Goal: Navigation & Orientation: Find specific page/section

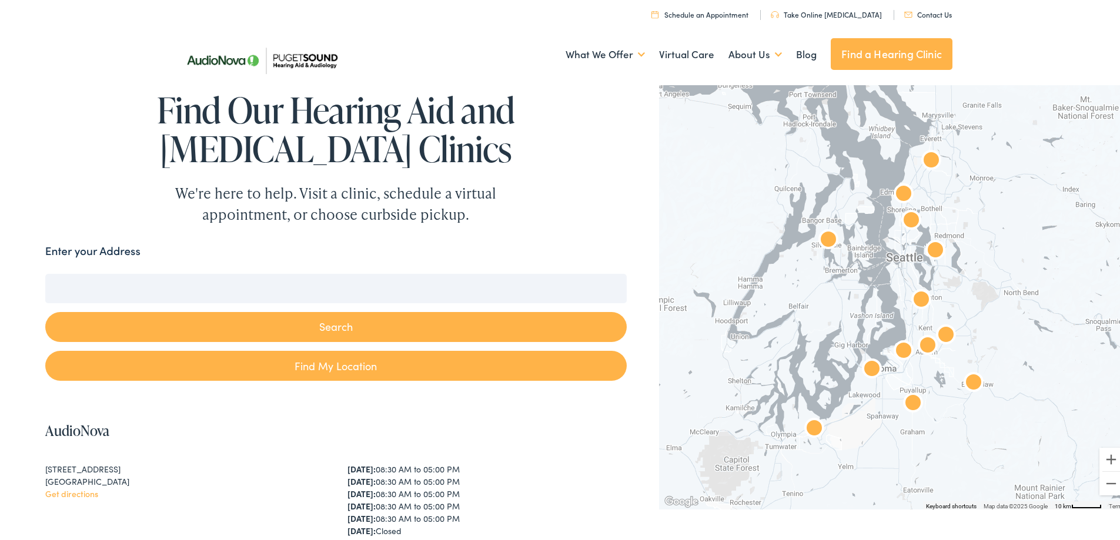
click at [892, 233] on img "AudioNova" at bounding box center [911, 219] width 38 height 38
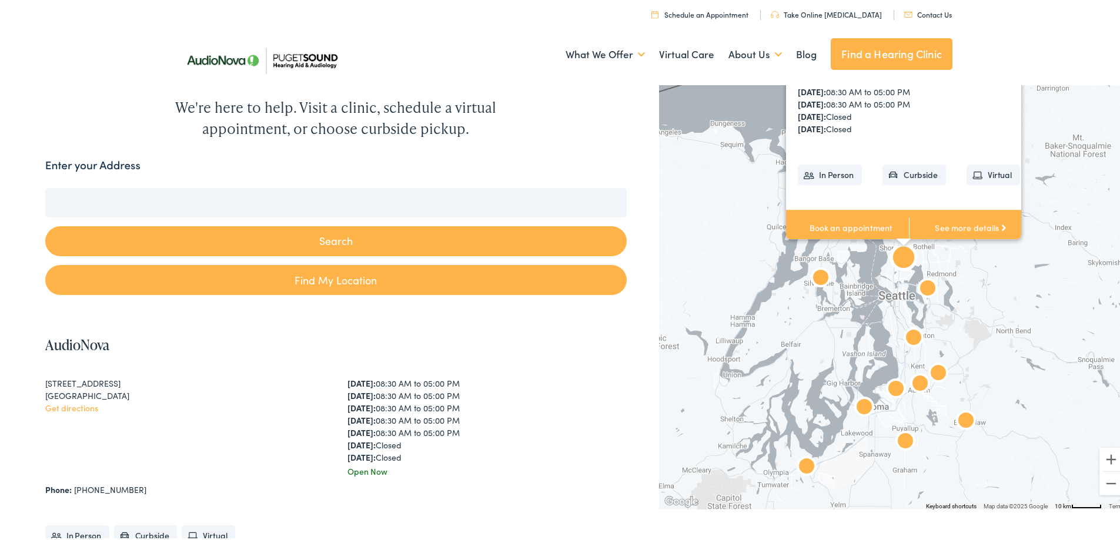
click at [885, 233] on div "AudioNova 2611 NE 125th St #238 Seattle, WA 98125 Get directions Phone: 206-526…" at bounding box center [909, 94] width 246 height 300
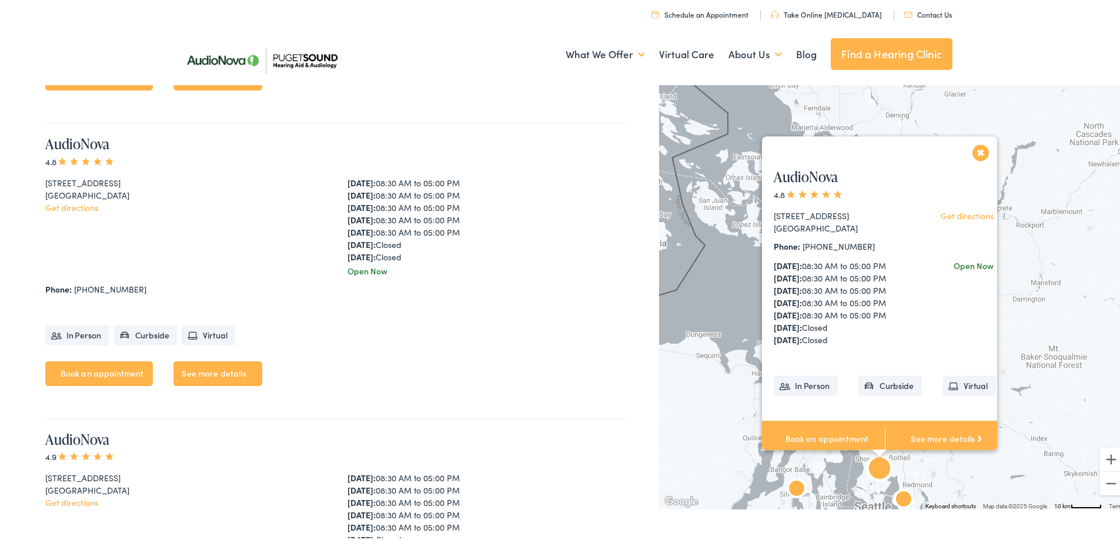
scroll to position [2962, 0]
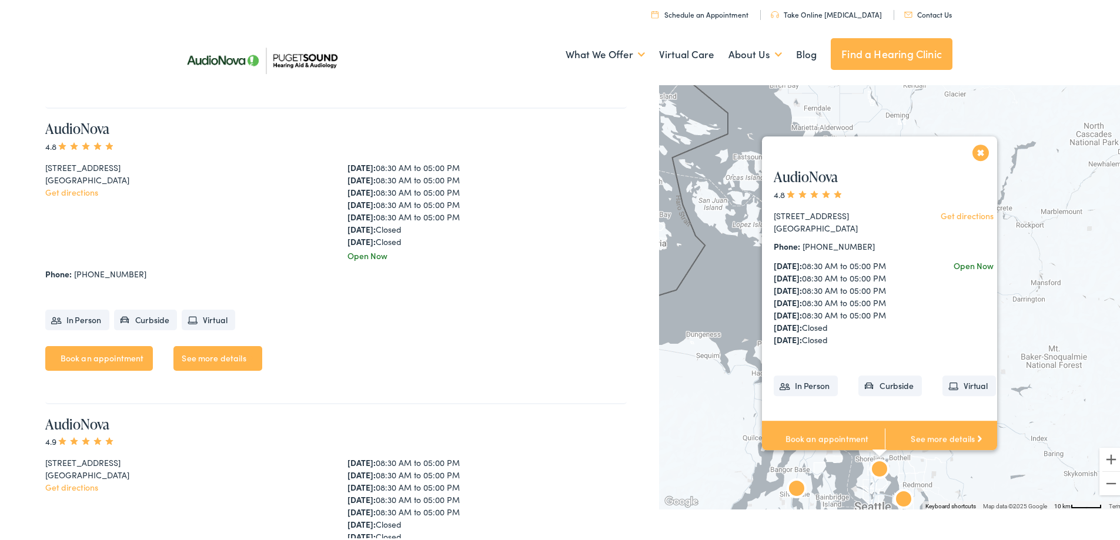
click at [975, 140] on button "Close" at bounding box center [980, 150] width 21 height 21
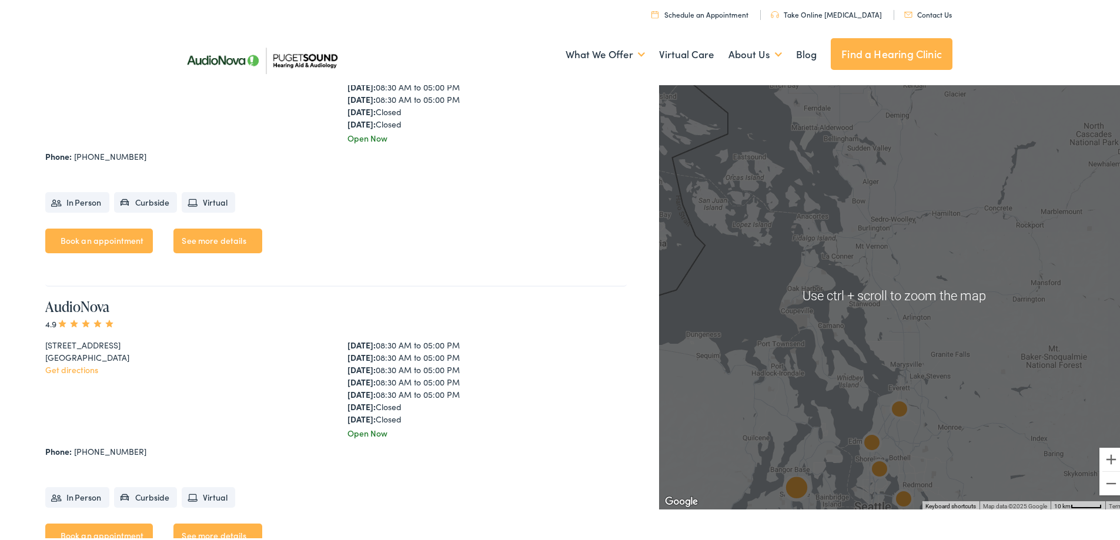
scroll to position [3197, 0]
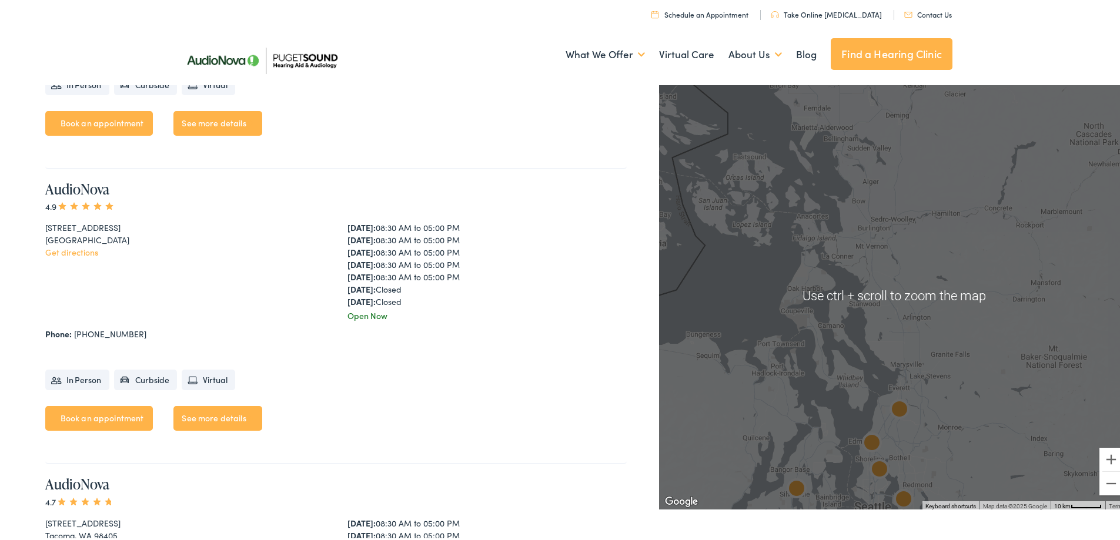
drag, startPoint x: 536, startPoint y: 348, endPoint x: 664, endPoint y: 337, distance: 128.6
click at [537, 348] on div "AudioNova 4.9 10513 Silverdale Way NW #109 Silverdale, WA 98383 Get directions …" at bounding box center [335, 315] width 581 height 296
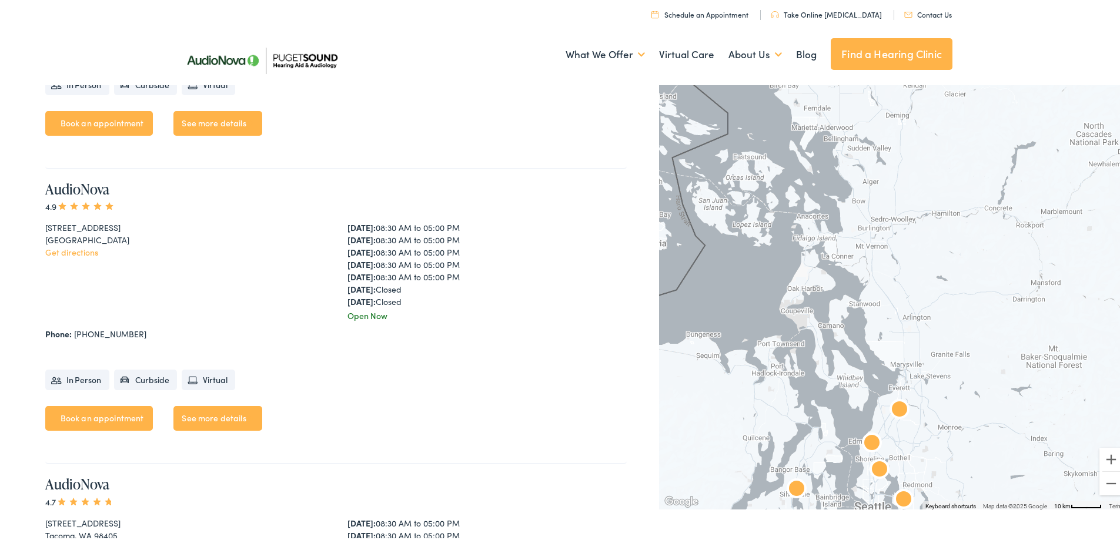
click at [776, 336] on div at bounding box center [894, 293] width 470 height 428
click at [893, 402] on img "Puget Sound Hearing Aid &#038; Audiology by AudioNova" at bounding box center [900, 409] width 38 height 38
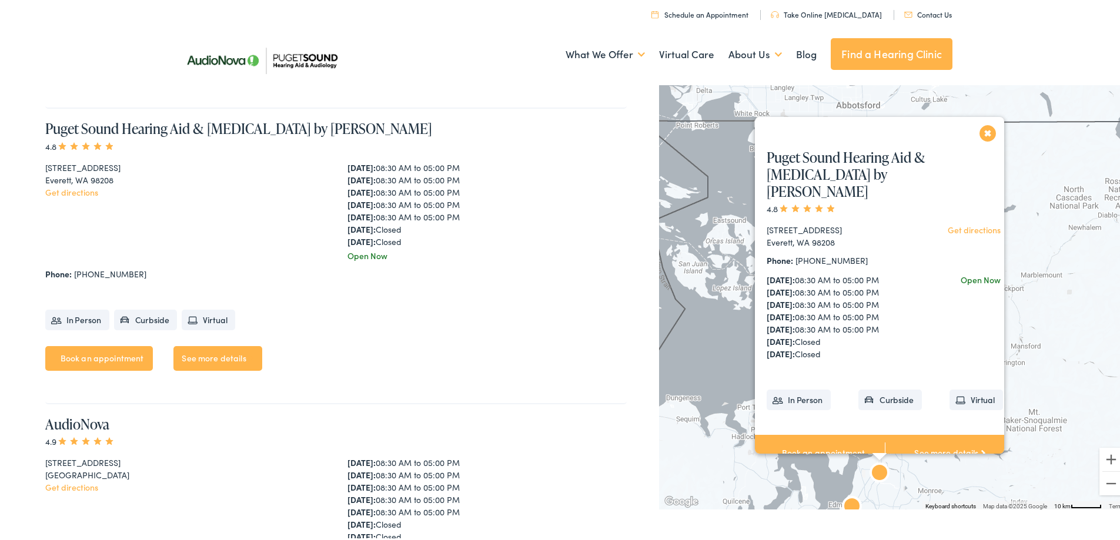
scroll to position [1543, 0]
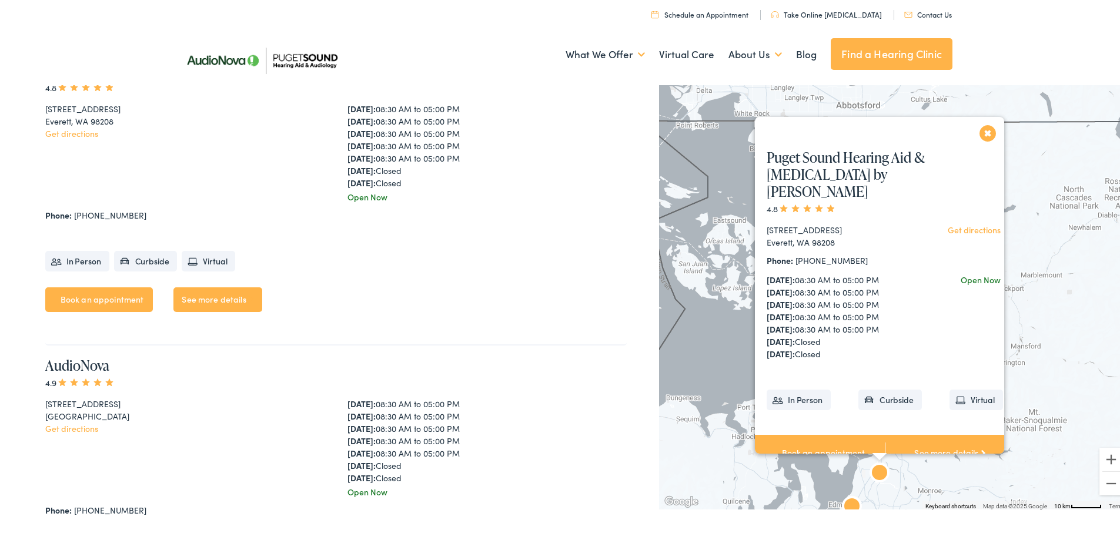
click at [982, 130] on button "Close" at bounding box center [988, 131] width 21 height 21
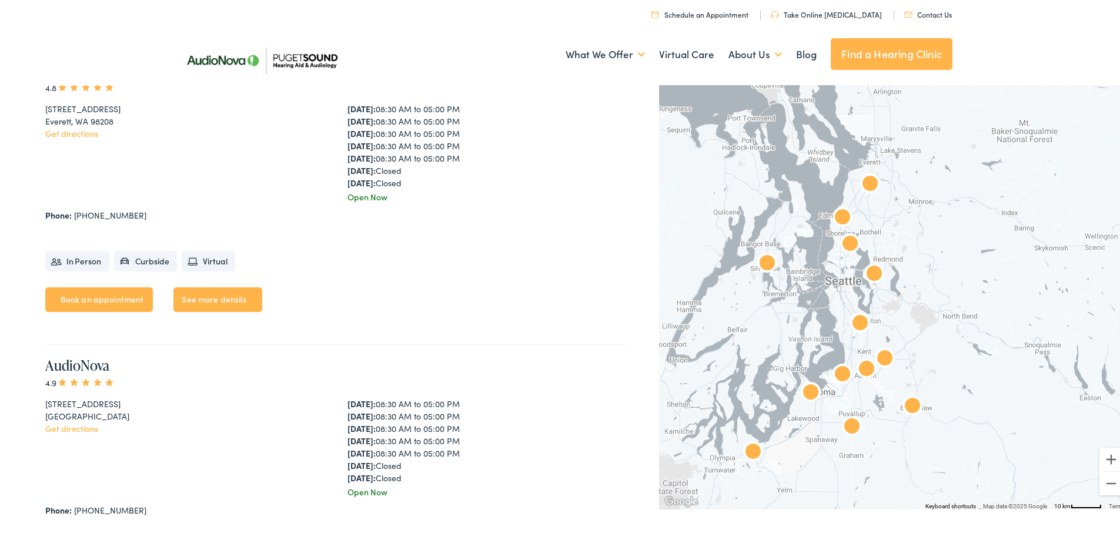
drag, startPoint x: 1005, startPoint y: 419, endPoint x: 999, endPoint y: 129, distance: 289.9
click at [999, 129] on div at bounding box center [894, 293] width 470 height 428
click at [832, 207] on img "AudioNova" at bounding box center [843, 217] width 38 height 38
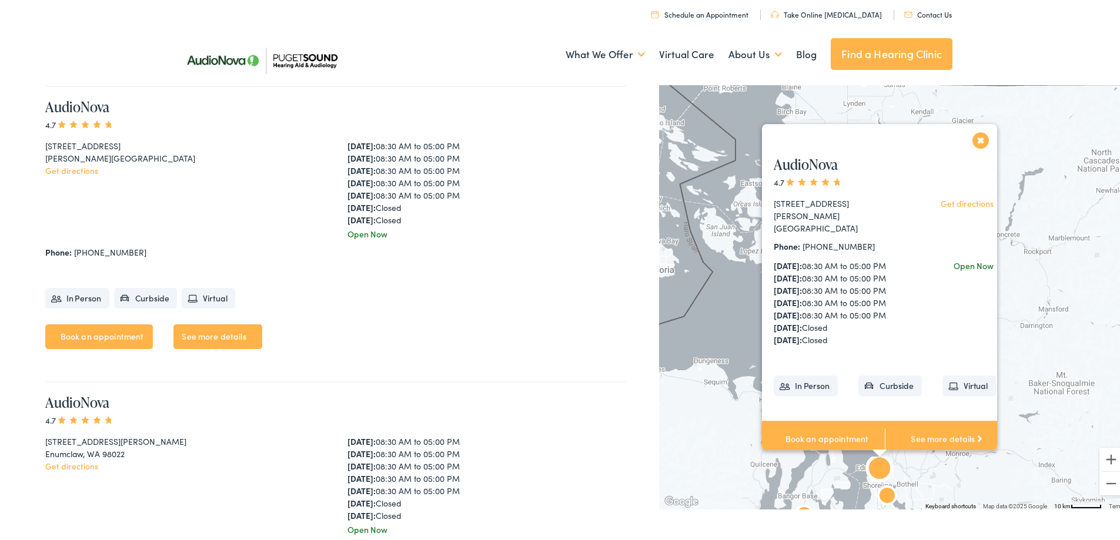
scroll to position [893, 0]
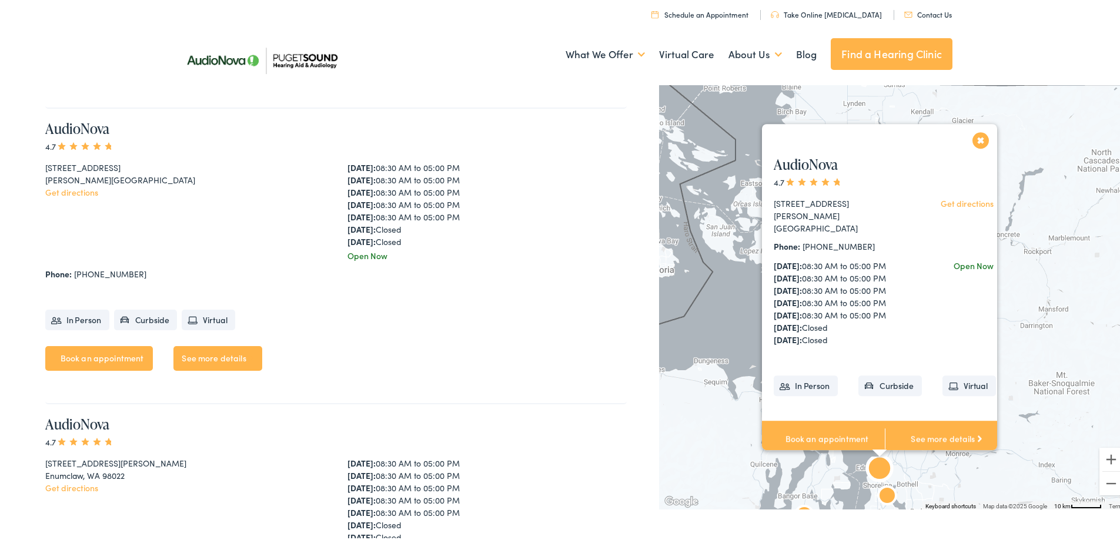
click at [926, 431] on link "See more details" at bounding box center [946, 437] width 123 height 36
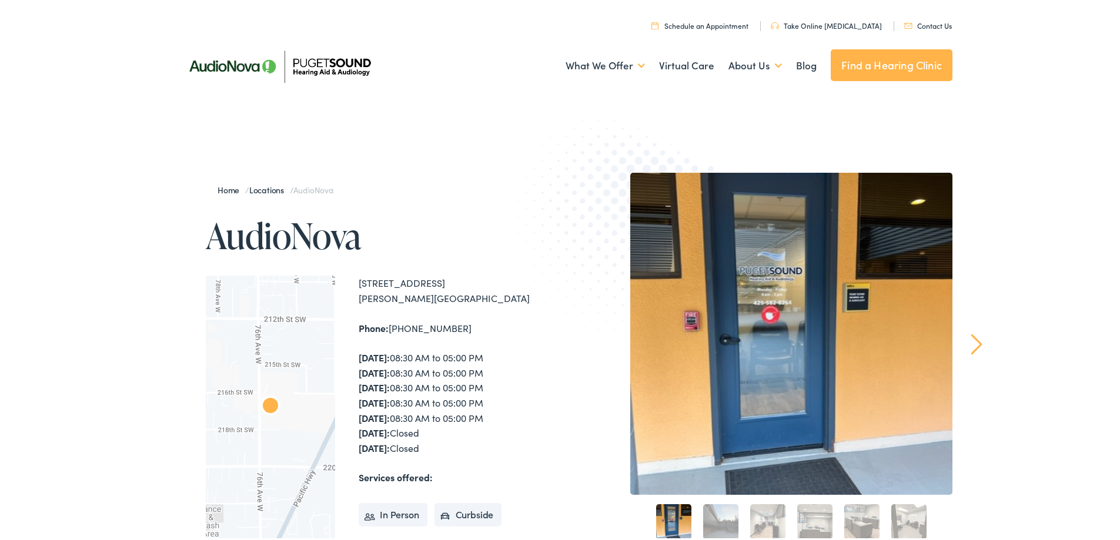
scroll to position [59, 0]
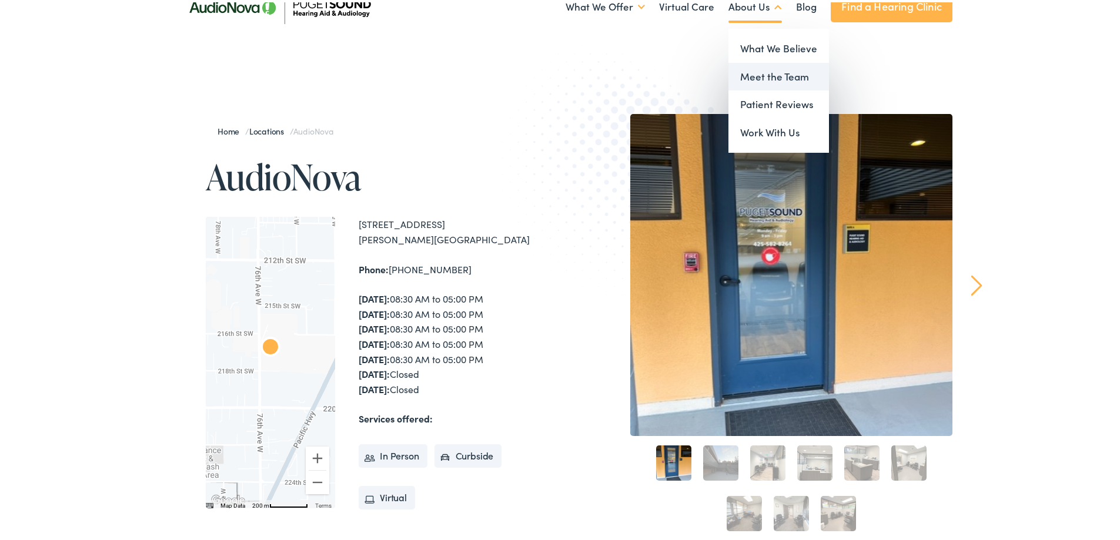
click at [765, 68] on link "Meet the Team" at bounding box center [778, 75] width 101 height 28
